Goal: Information Seeking & Learning: Learn about a topic

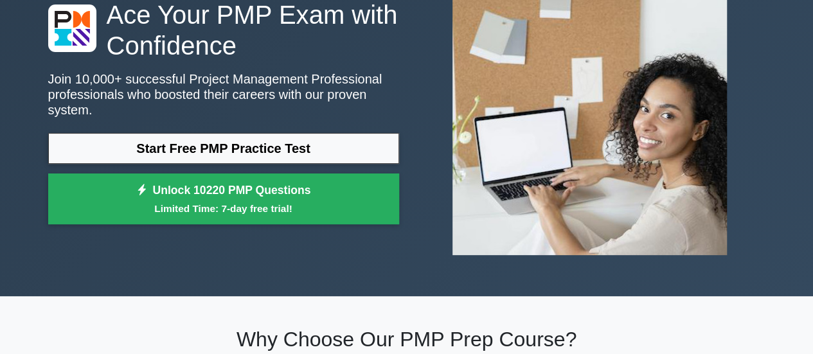
scroll to position [129, 0]
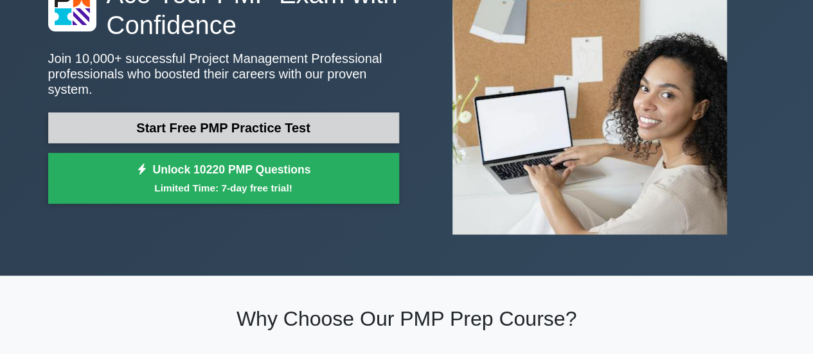
click at [284, 124] on link "Start Free PMP Practice Test" at bounding box center [223, 127] width 351 height 31
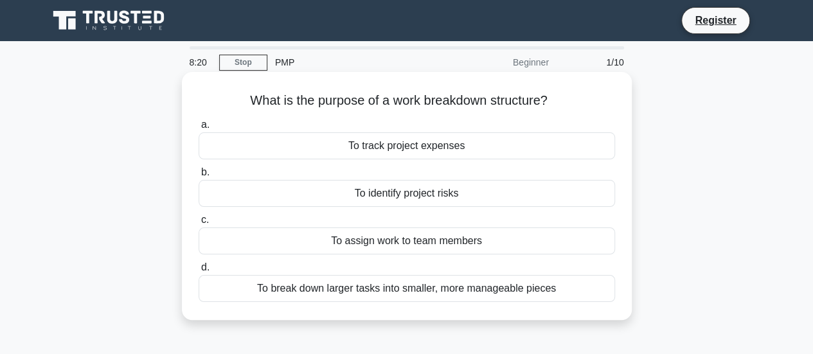
click at [514, 291] on div "To break down larger tasks into smaller, more manageable pieces" at bounding box center [407, 288] width 417 height 27
click at [199, 272] on input "d. To break down larger tasks into smaller, more manageable pieces" at bounding box center [199, 268] width 0 height 8
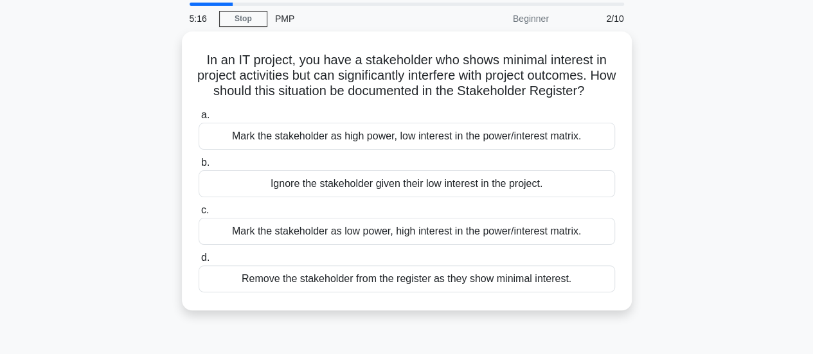
scroll to position [64, 0]
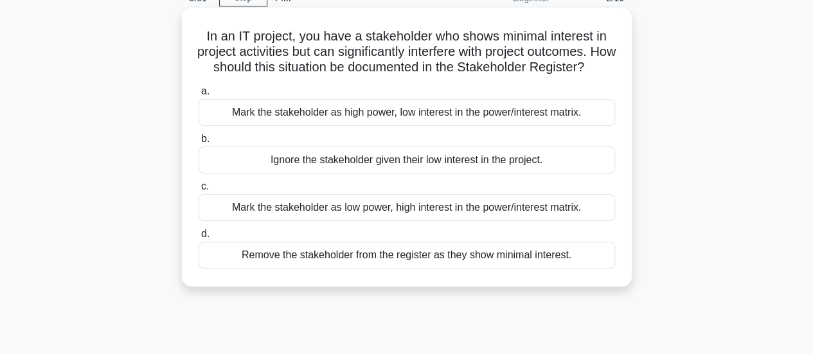
click at [468, 126] on div "Mark the stakeholder as high power, low interest in the power/interest matrix." at bounding box center [407, 112] width 417 height 27
click at [199, 96] on input "a. Mark the stakeholder as high power, low interest in the power/interest matri…" at bounding box center [199, 91] width 0 height 8
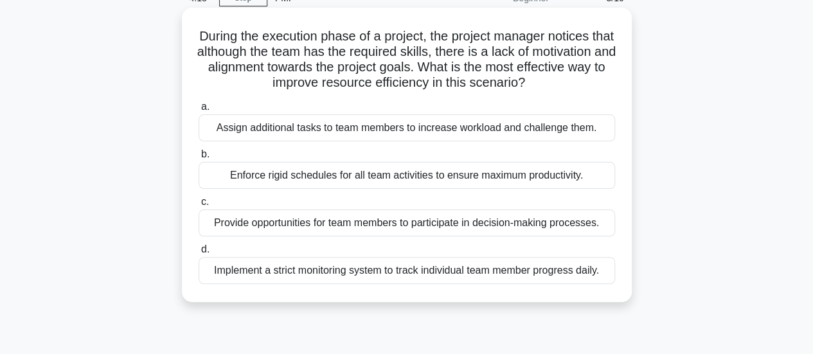
click at [514, 270] on div "Implement a strict monitoring system to track individual team member progress d…" at bounding box center [407, 270] width 417 height 27
click at [199, 254] on input "d. Implement a strict monitoring system to track individual team member progres…" at bounding box center [199, 250] width 0 height 8
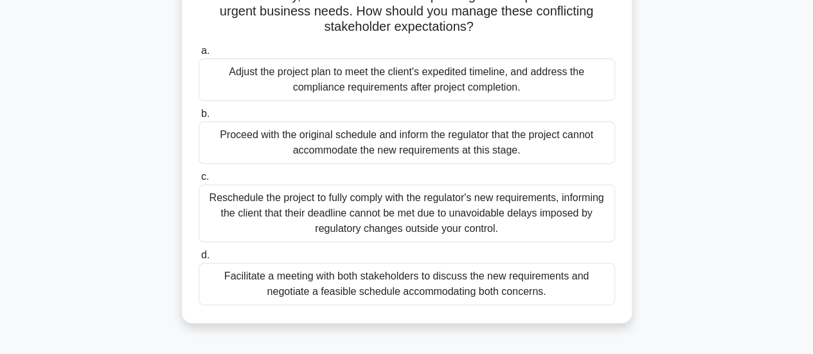
scroll to position [193, 0]
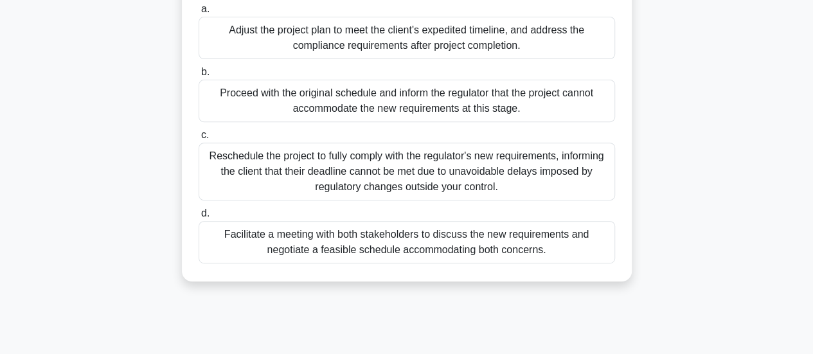
click at [472, 248] on div "Facilitate a meeting with both stakeholders to discuss the new requirements and…" at bounding box center [407, 242] width 417 height 42
click at [199, 218] on input "d. Facilitate a meeting with both stakeholders to discuss the new requirements …" at bounding box center [199, 214] width 0 height 8
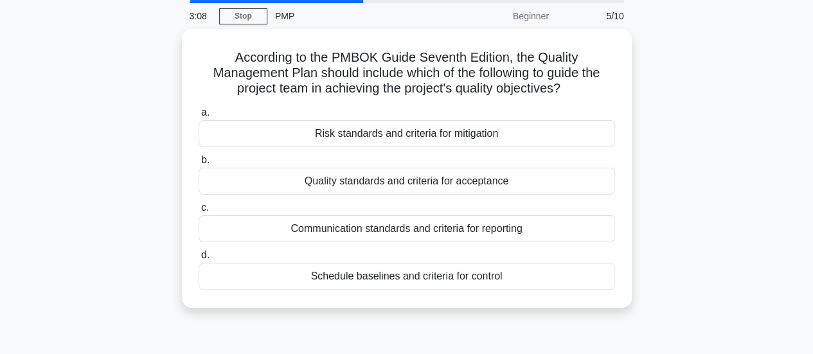
scroll to position [0, 0]
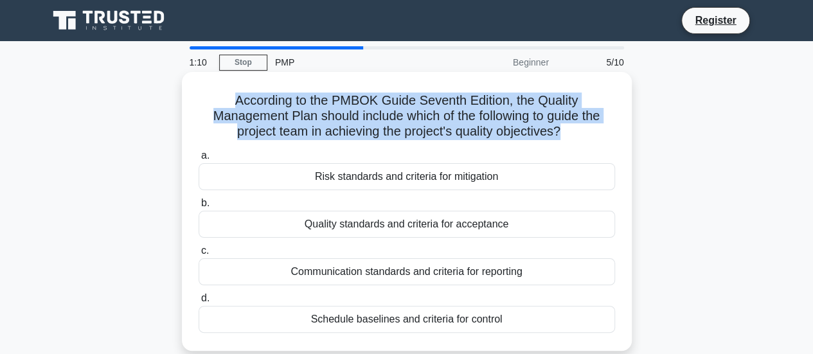
drag, startPoint x: 563, startPoint y: 135, endPoint x: 212, endPoint y: 105, distance: 352.2
click at [212, 105] on h5 "According to the PMBOK Guide Seventh Edition, the Quality Management Plan shoul…" at bounding box center [406, 117] width 419 height 48
copy h5 "According to the PMBOK Guide Seventh Edition, the Quality Management Plan shoul…"
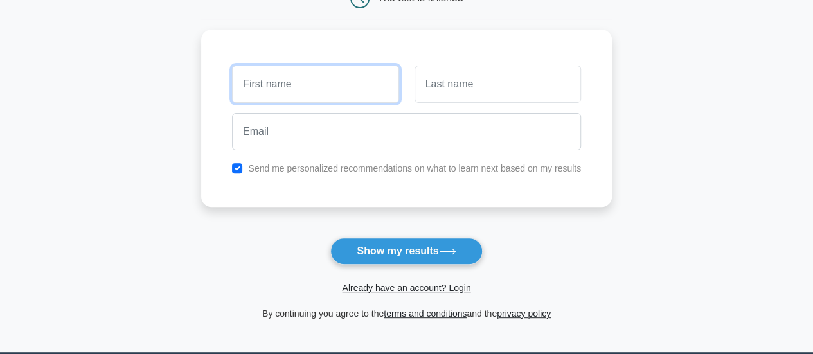
scroll to position [193, 0]
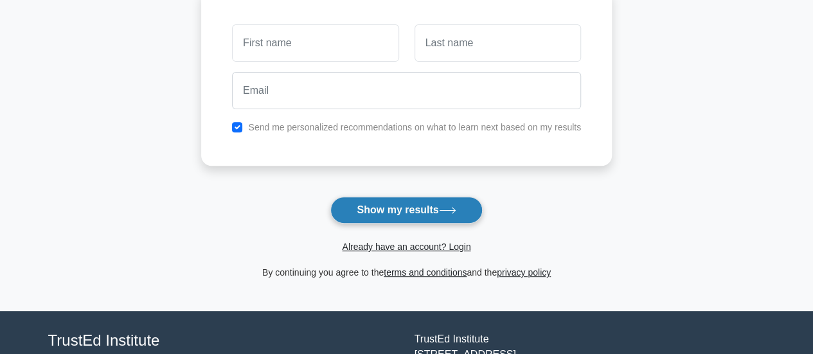
click at [435, 205] on button "Show my results" at bounding box center [406, 210] width 152 height 27
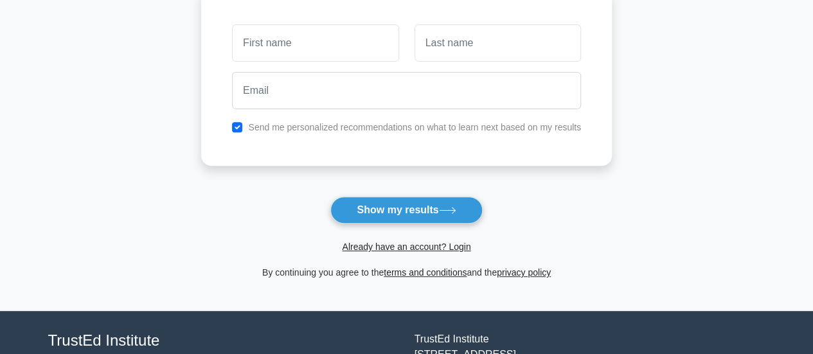
click at [689, 100] on main "Wait, there is more! Continue to see your result The test is finished and the" at bounding box center [406, 79] width 813 height 463
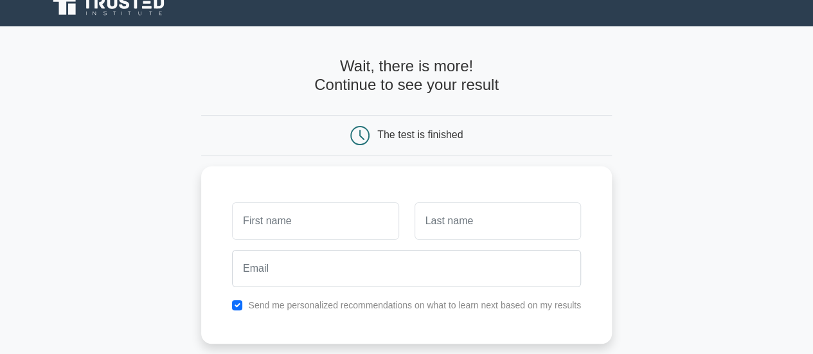
scroll to position [0, 0]
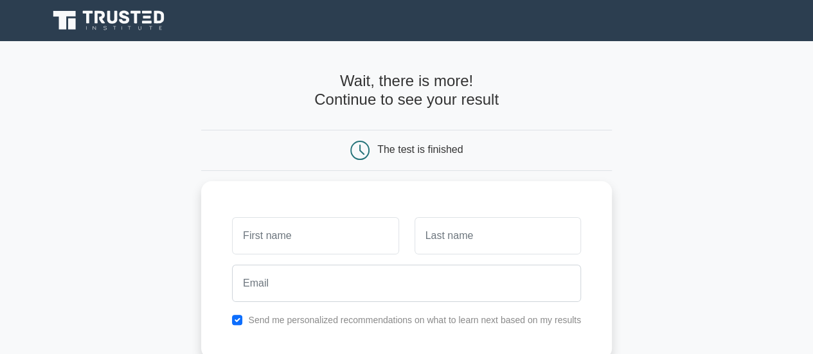
click at [419, 147] on div "The test is finished" at bounding box center [419, 149] width 85 height 11
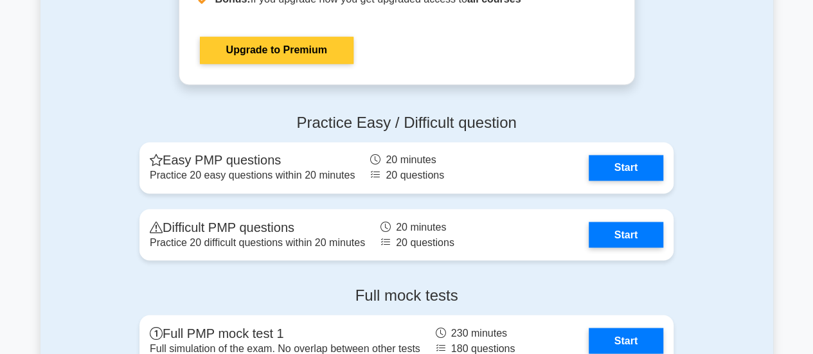
scroll to position [3471, 0]
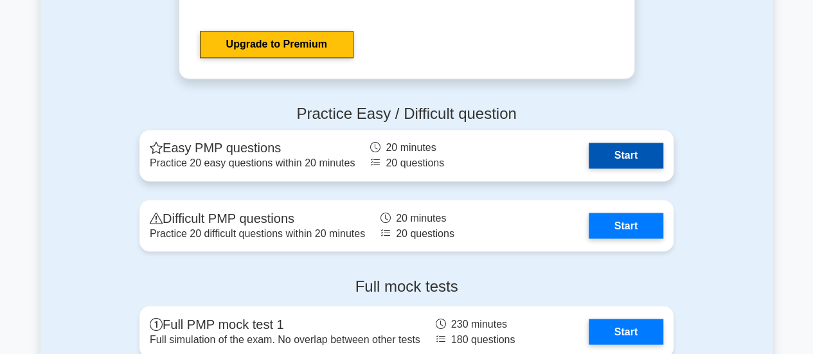
click at [627, 154] on link "Start" at bounding box center [626, 156] width 75 height 26
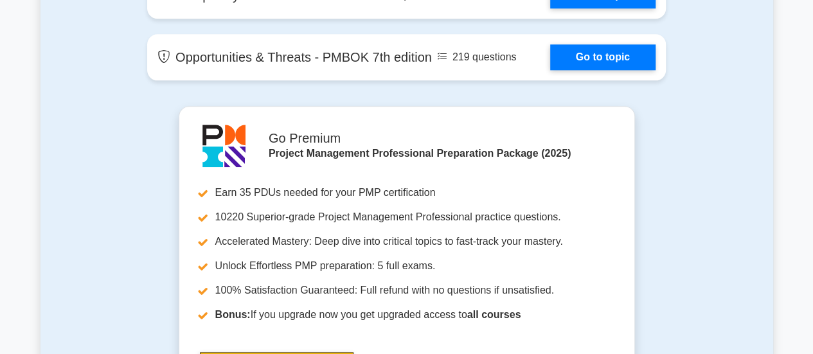
scroll to position [3150, 0]
